Goal: Task Accomplishment & Management: Complete application form

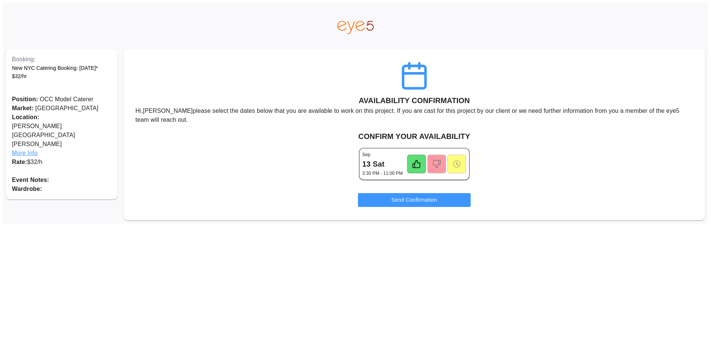
click at [417, 166] on icon at bounding box center [416, 163] width 9 height 9
click at [437, 166] on icon at bounding box center [436, 163] width 9 height 9
click at [424, 165] on div at bounding box center [416, 163] width 19 height 19
click at [420, 200] on button "Send Confirmation" at bounding box center [414, 200] width 113 height 14
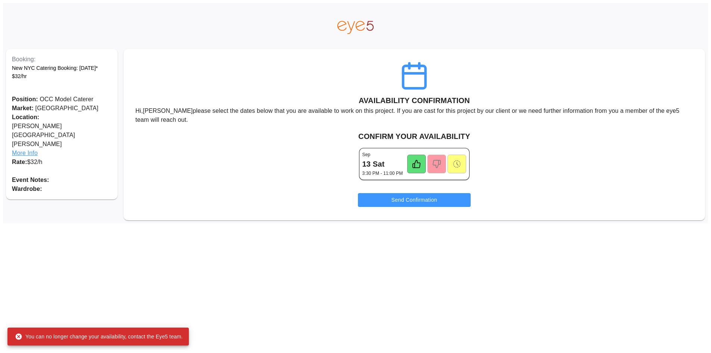
click at [413, 164] on icon at bounding box center [416, 163] width 7 height 7
click at [409, 200] on button "Send Confirmation" at bounding box center [414, 200] width 113 height 14
click at [25, 149] on span "More Info" at bounding box center [62, 153] width 100 height 9
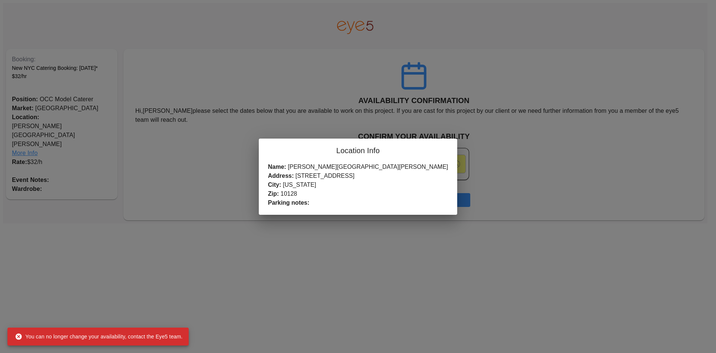
click at [297, 115] on div "Location Info Name: Cooper Hewitt Smithsonian Design Museum Address: 2 East 91s…" at bounding box center [358, 176] width 716 height 353
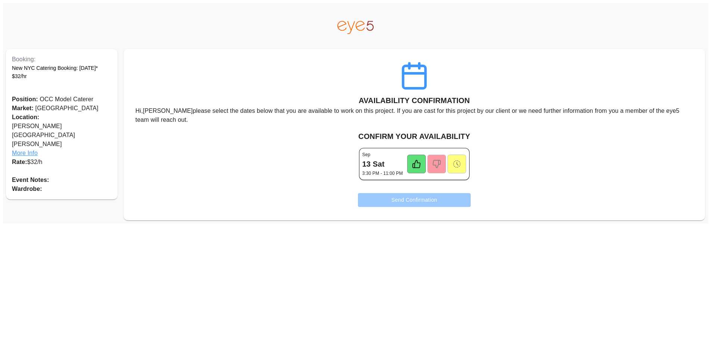
click at [411, 194] on button "Send Confirmation" at bounding box center [414, 200] width 113 height 14
